Goal: Task Accomplishment & Management: Manage account settings

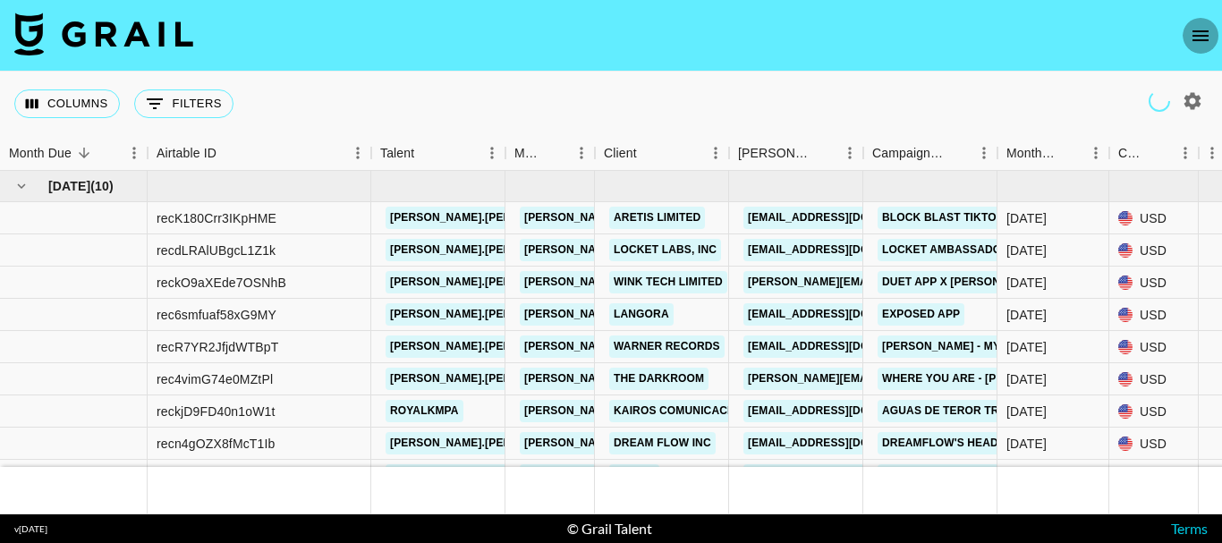
click at [1196, 29] on icon "open drawer" at bounding box center [1200, 35] width 21 height 21
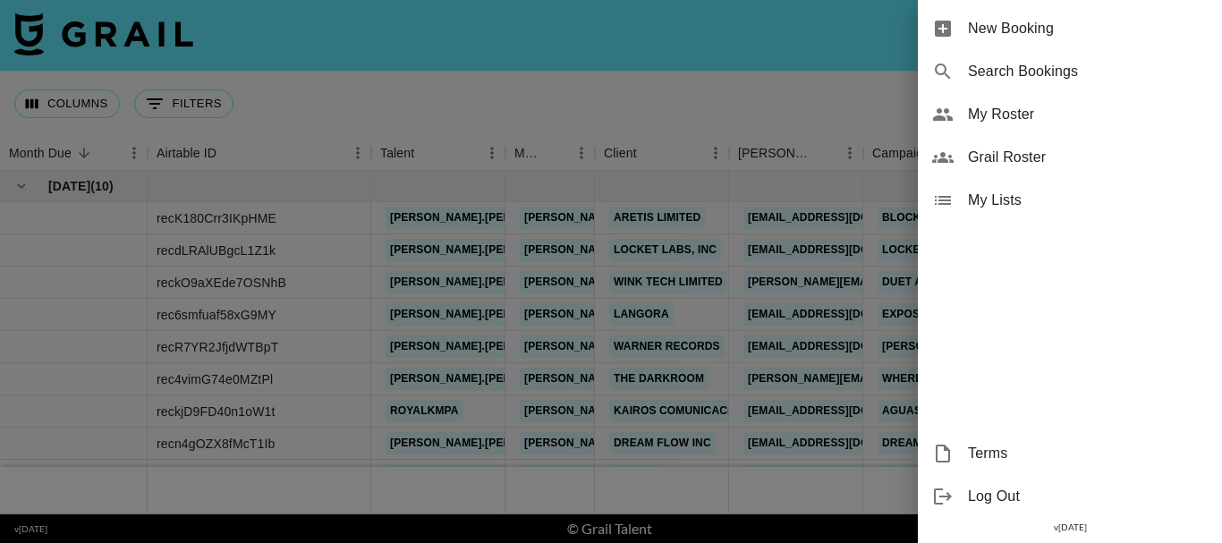
click at [1013, 104] on span "My Roster" at bounding box center [1088, 114] width 240 height 21
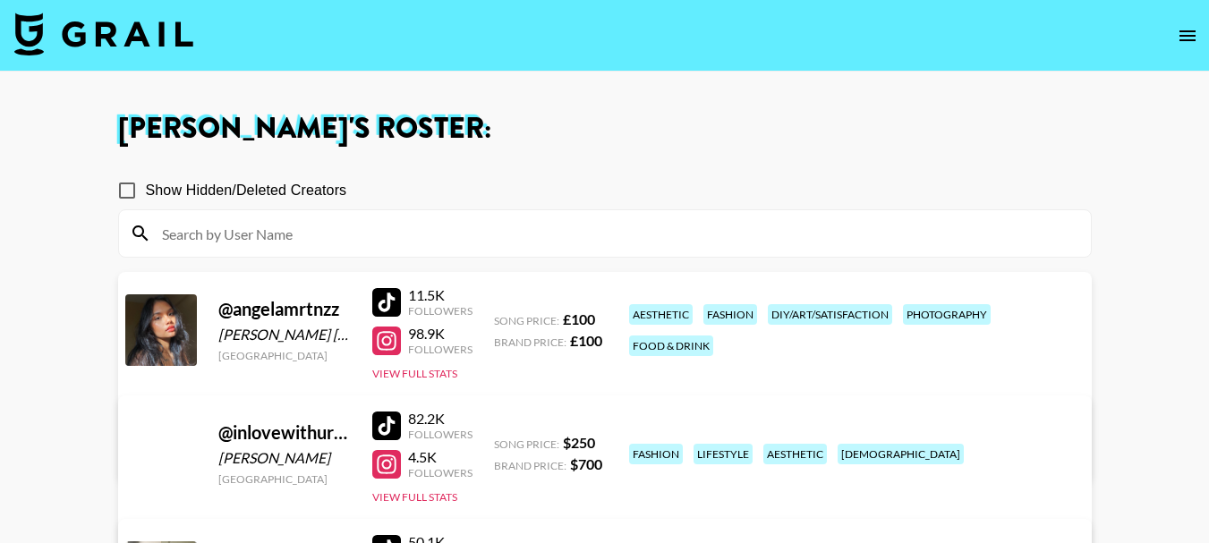
scroll to position [358, 0]
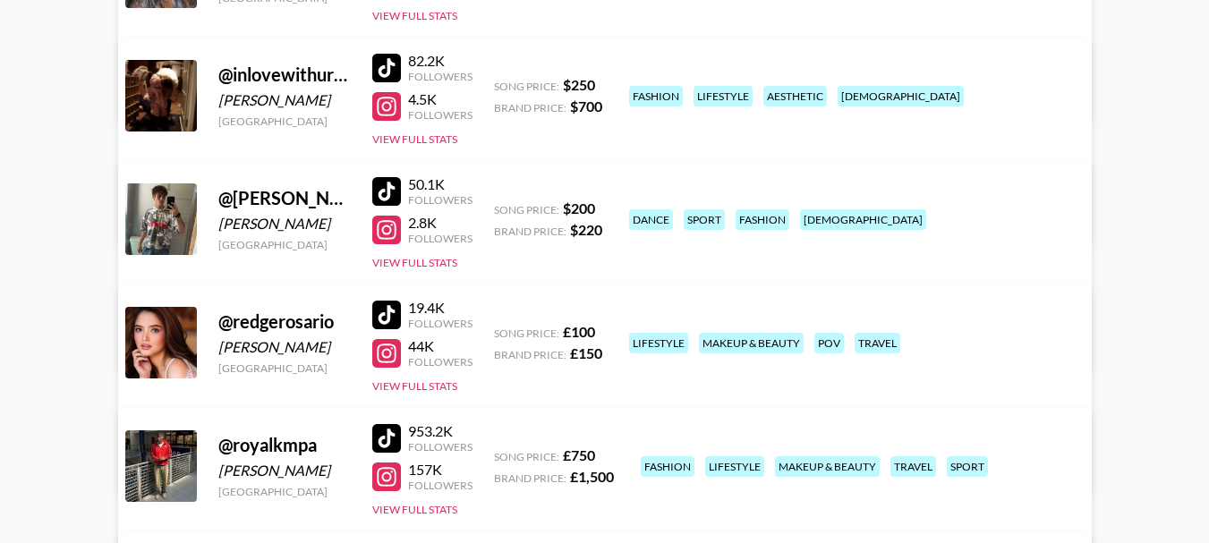
click at [611, 330] on link "View/Edit Details" at bounding box center [380, 339] width 461 height 18
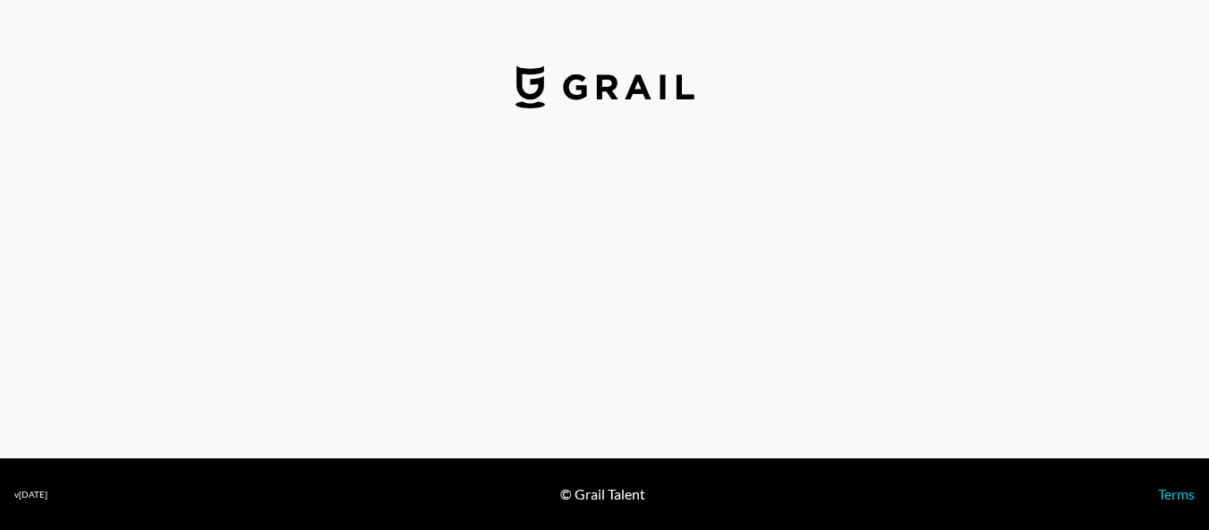
select select "USD"
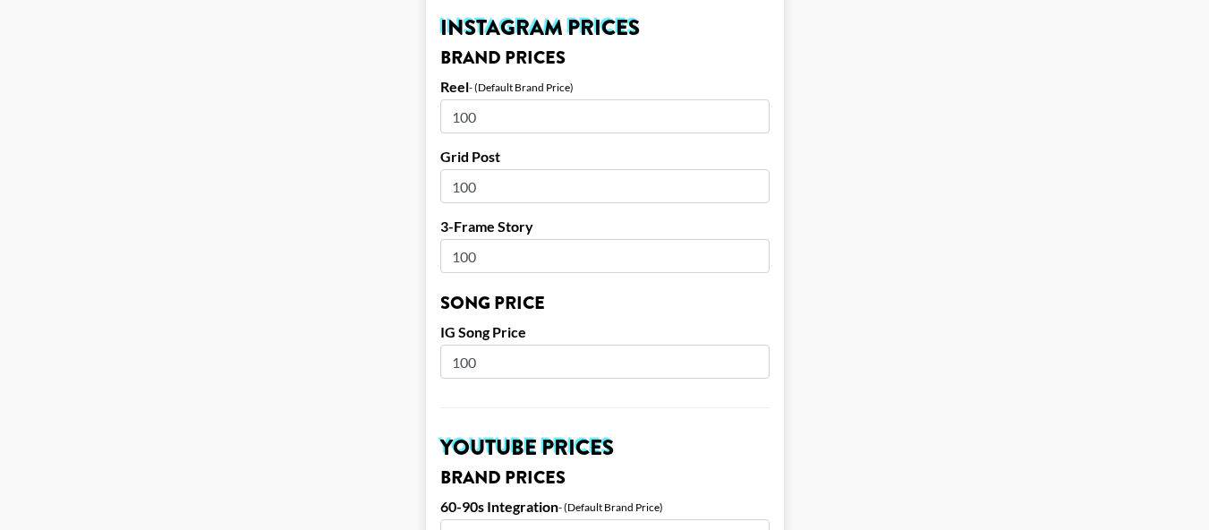
scroll to position [895, 0]
